Goal: Transaction & Acquisition: Obtain resource

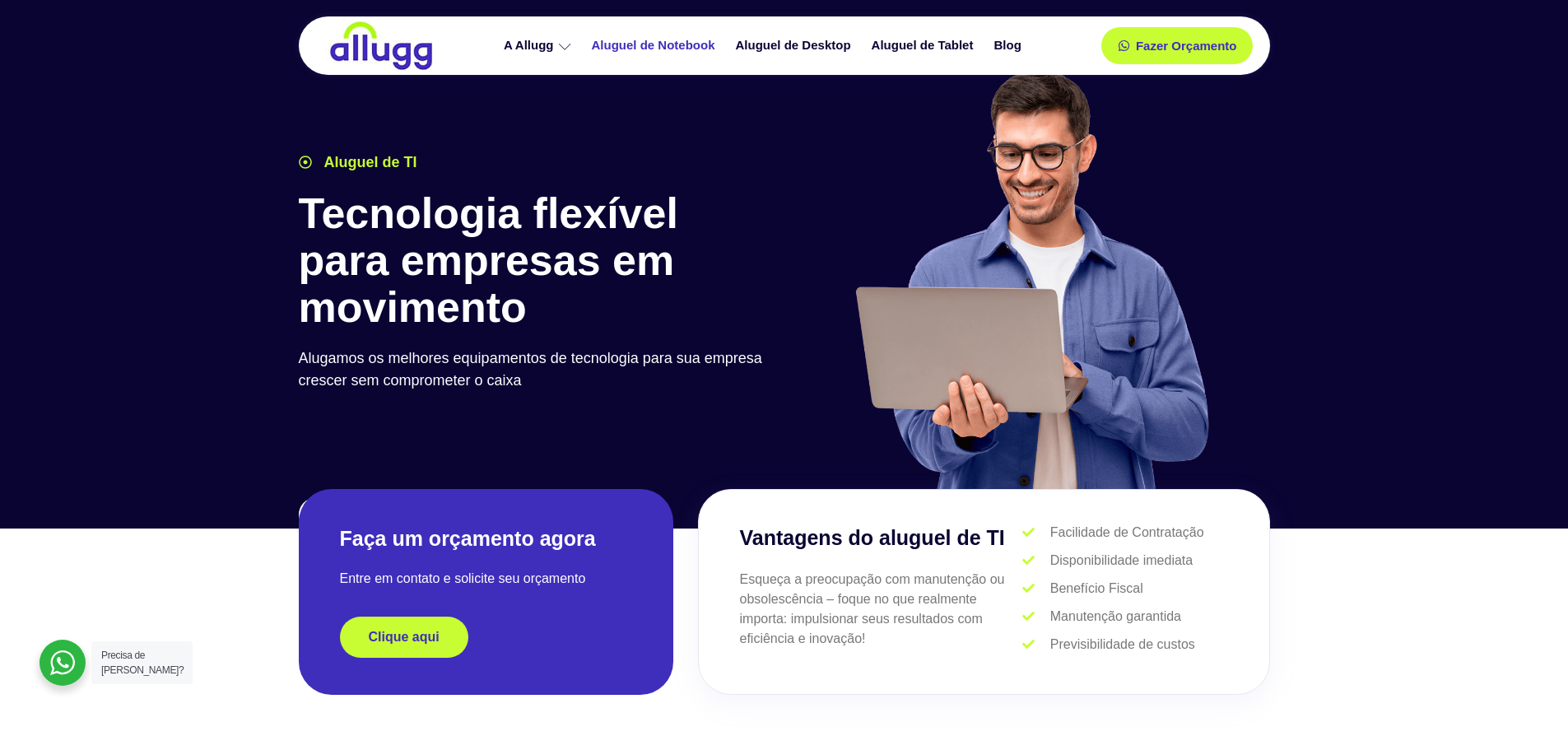
click at [692, 38] on link "Aluguel de Notebook" at bounding box center [655, 46] width 144 height 29
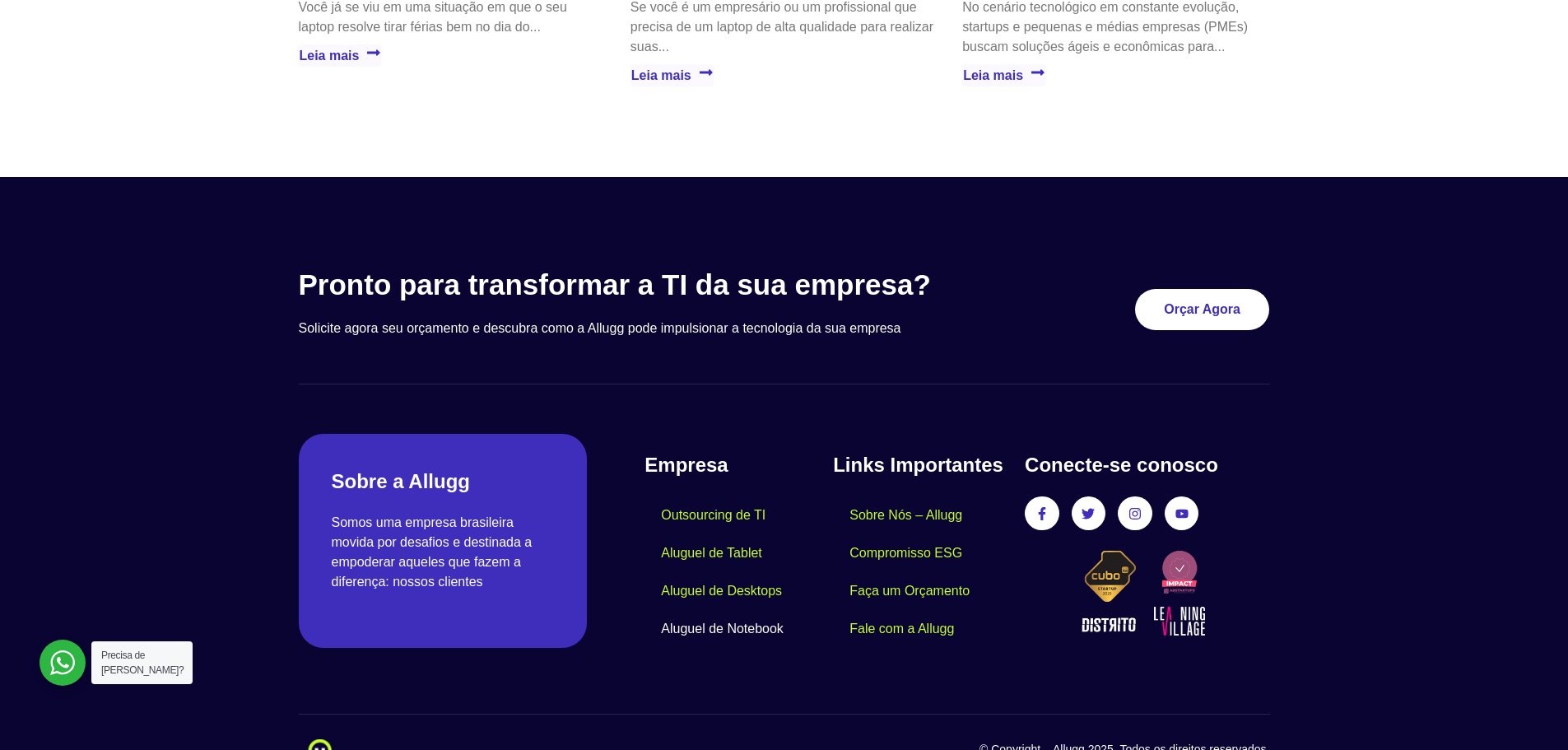
scroll to position [3934, 0]
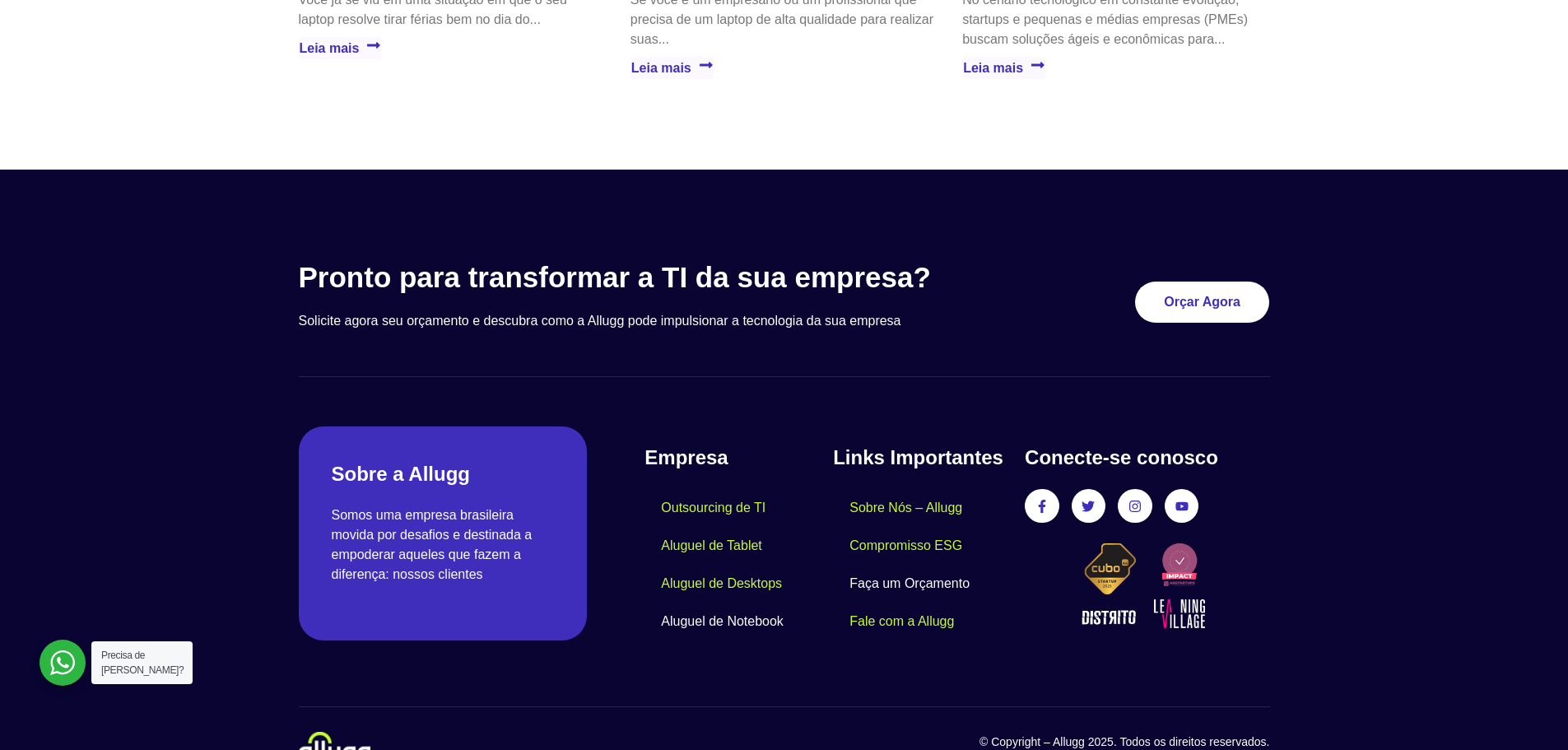
click at [903, 564] on link "Faça um Orçamento" at bounding box center [910, 583] width 153 height 38
click at [750, 602] on link "Aluguel de Notebook" at bounding box center [722, 622] width 156 height 38
